Goal: Transaction & Acquisition: Purchase product/service

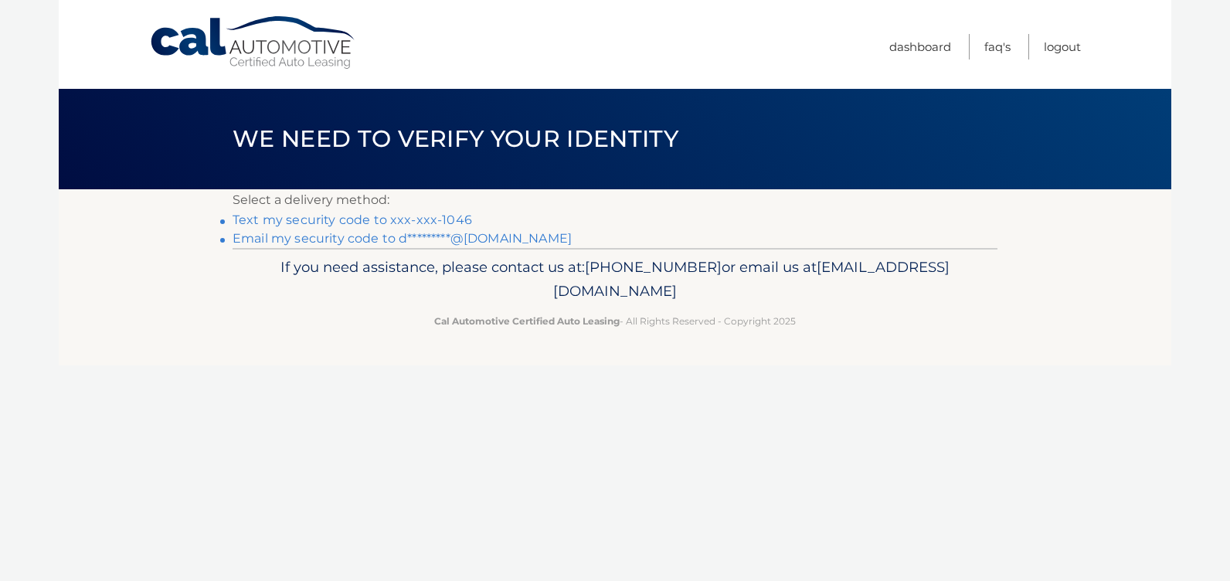
click at [450, 217] on link "Text my security code to xxx-xxx-1046" at bounding box center [353, 220] width 240 height 15
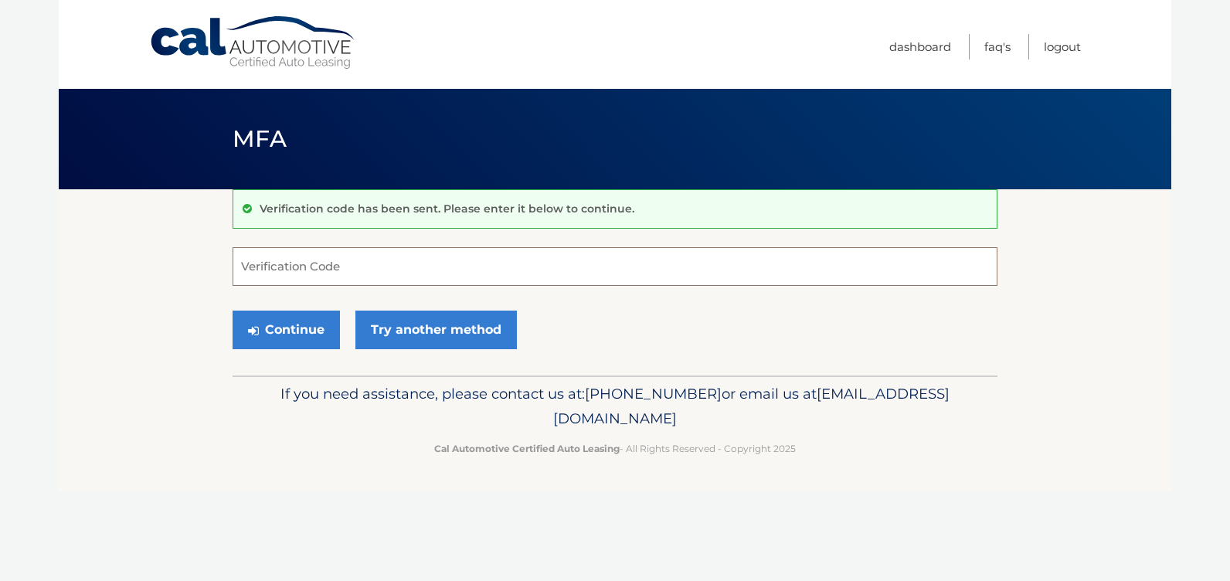
click at [434, 267] on input "Verification Code" at bounding box center [615, 266] width 765 height 39
type input "230331"
click at [306, 331] on button "Continue" at bounding box center [286, 330] width 107 height 39
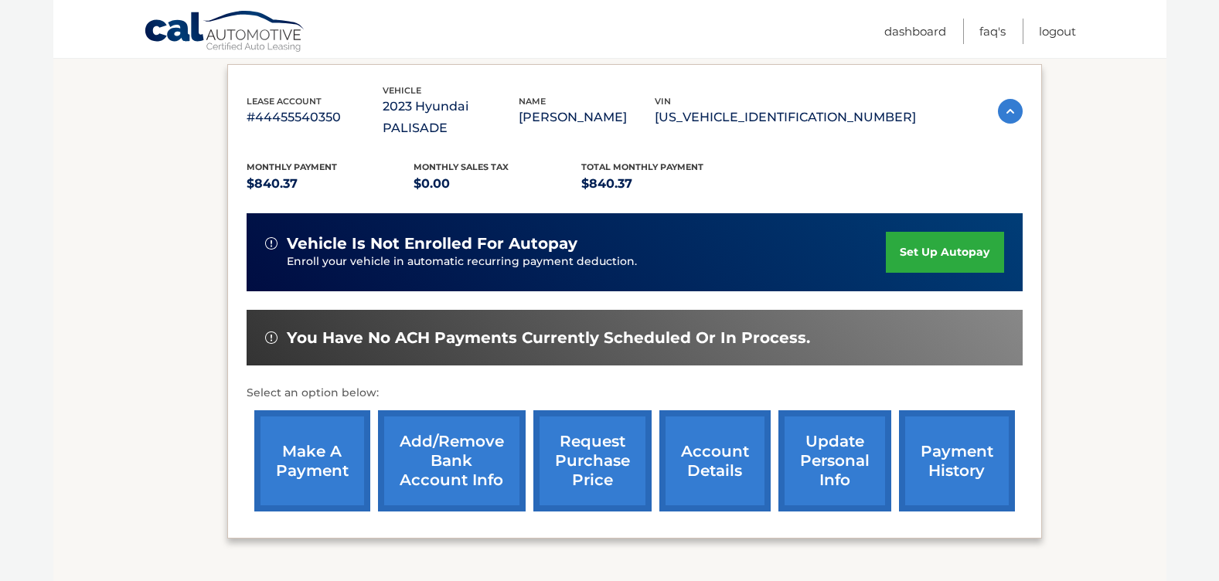
scroll to position [255, 0]
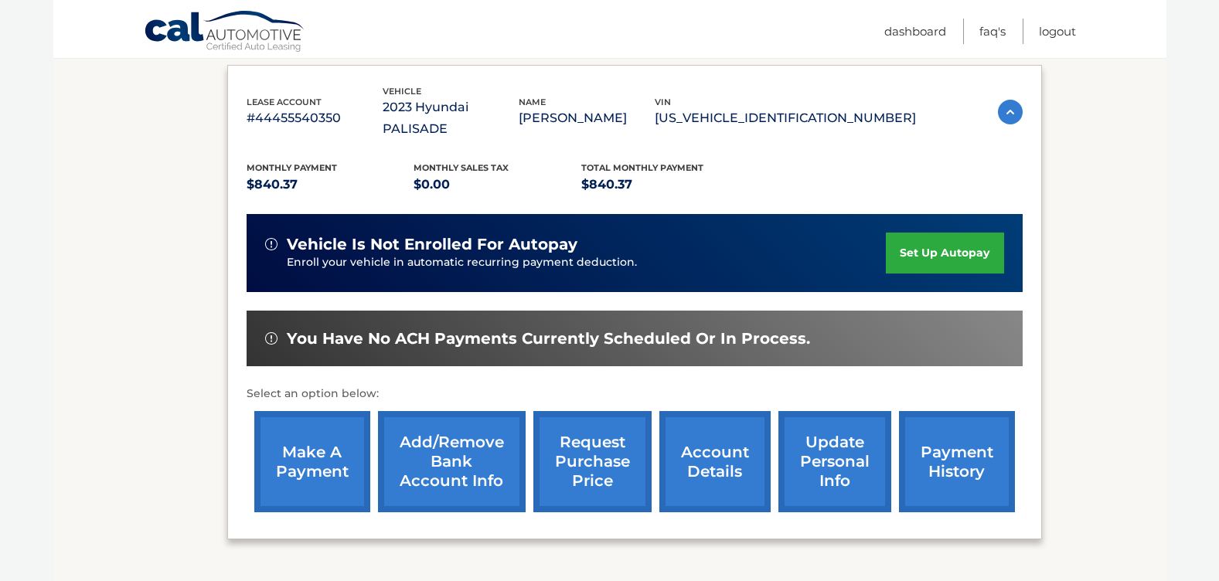
click at [308, 420] on link "make a payment" at bounding box center [312, 461] width 116 height 101
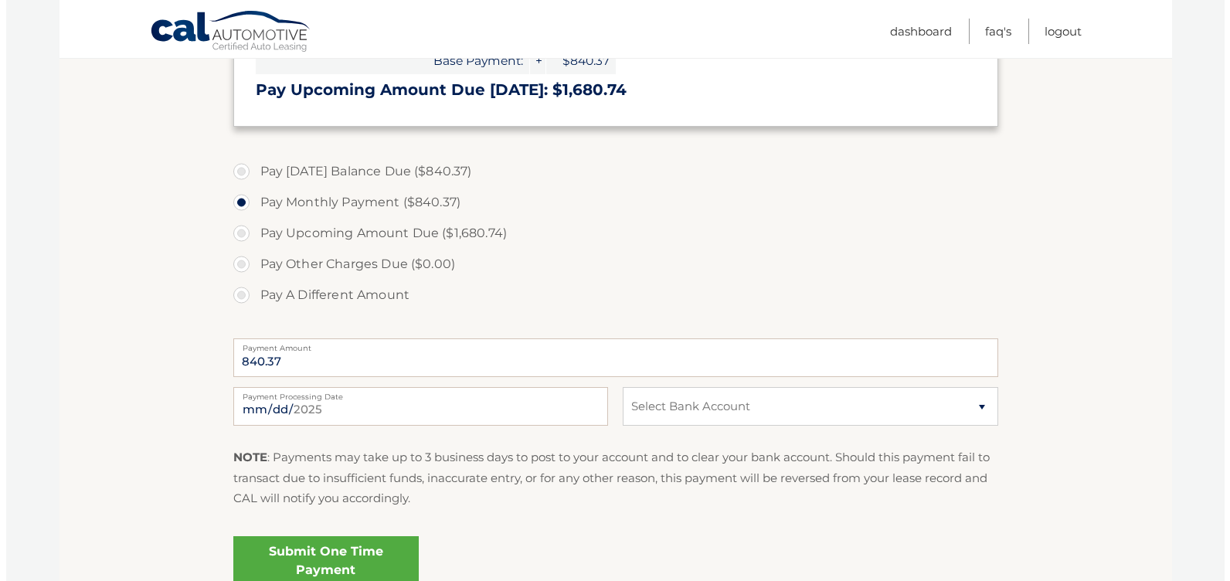
scroll to position [446, 0]
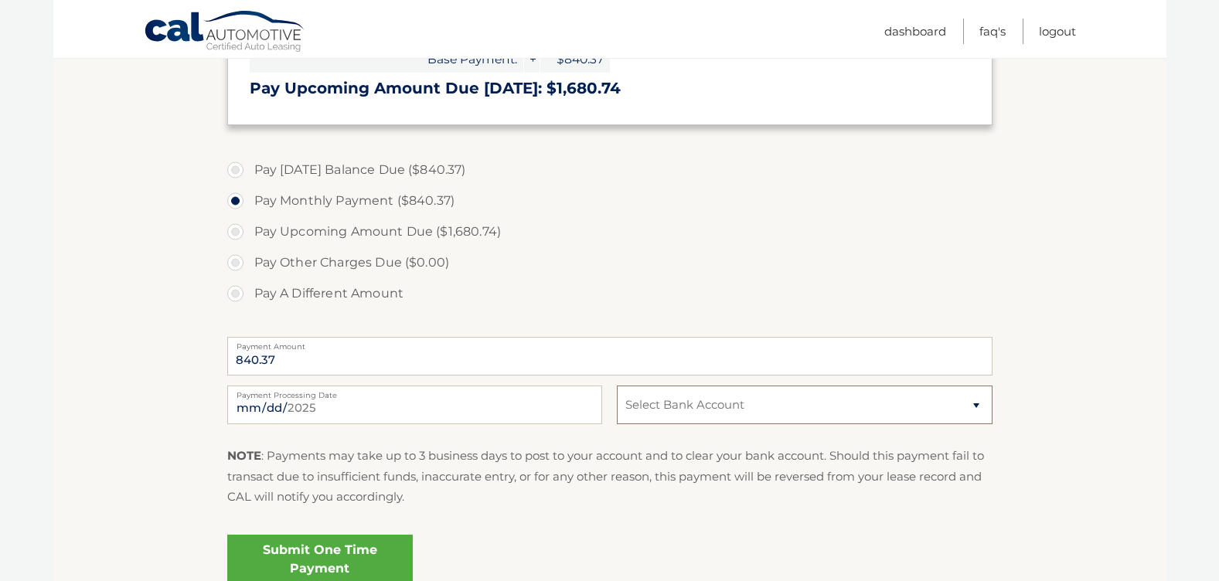
click at [975, 404] on select "Select Bank Account Savings USAA FEDERAL SAVINGS BANK *****7823 Checking CITIZE…" at bounding box center [804, 405] width 375 height 39
select select "N2QxNjI2ZDAtNWQxNC00MTIyLTg3NDctYWQ1Mzk3NjljY2Vj"
click at [617, 386] on select "Select Bank Account Savings USAA FEDERAL SAVINGS BANK *****7823 Checking CITIZE…" at bounding box center [804, 405] width 375 height 39
click at [374, 554] on link "Submit One Time Payment" at bounding box center [319, 559] width 185 height 49
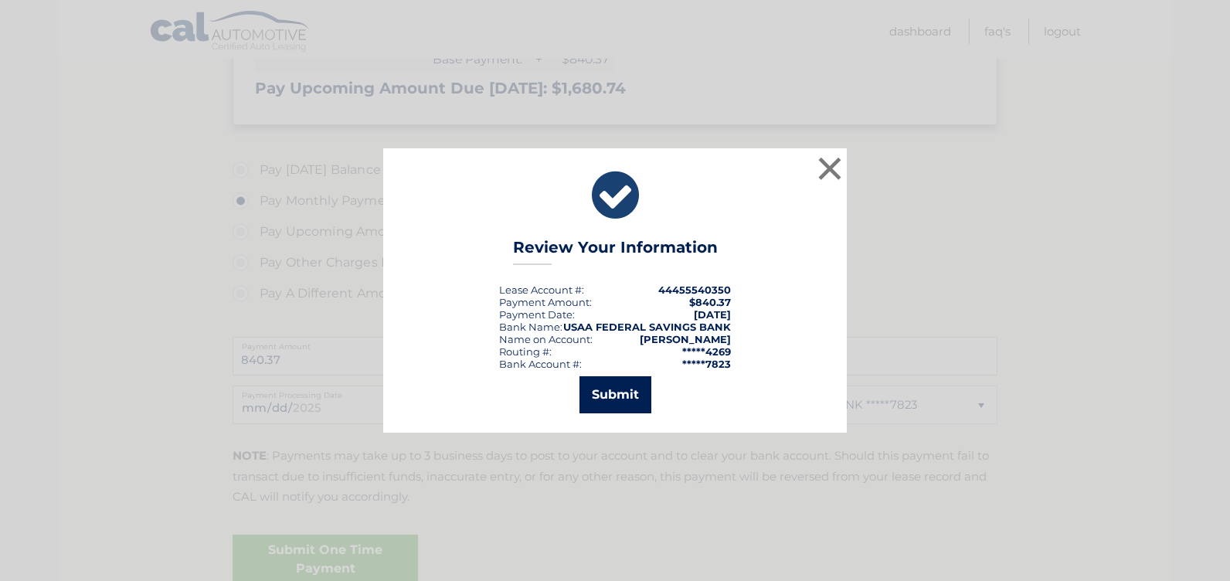
click at [600, 390] on button "Submit" at bounding box center [616, 394] width 72 height 37
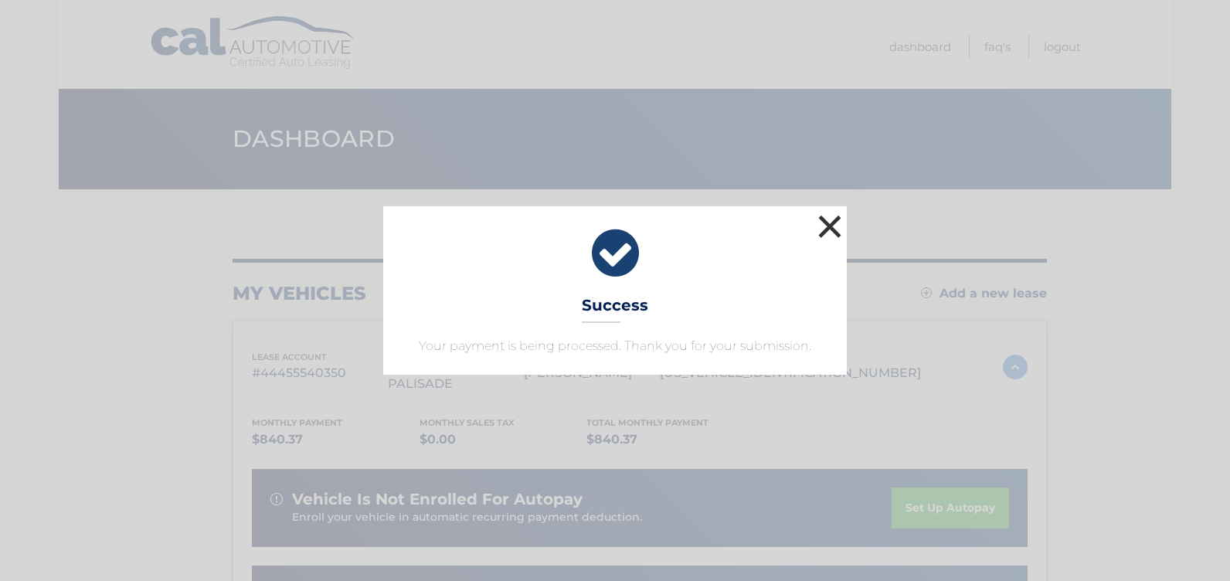
click at [830, 225] on button "×" at bounding box center [830, 226] width 31 height 31
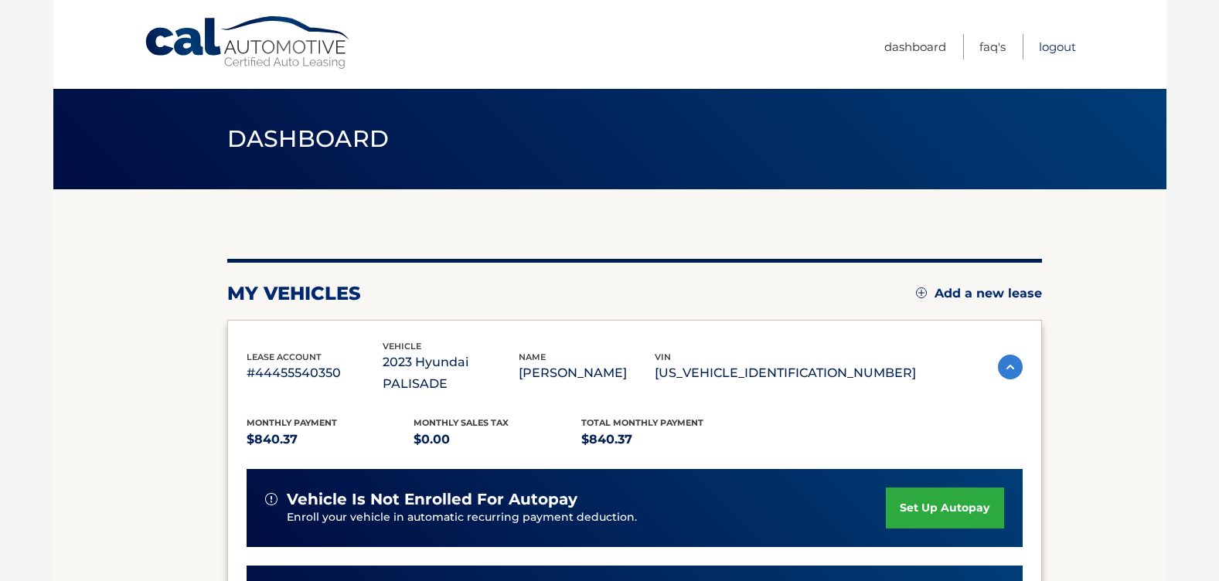
click at [1060, 46] on link "Logout" at bounding box center [1057, 47] width 37 height 26
